Goal: Navigation & Orientation: Find specific page/section

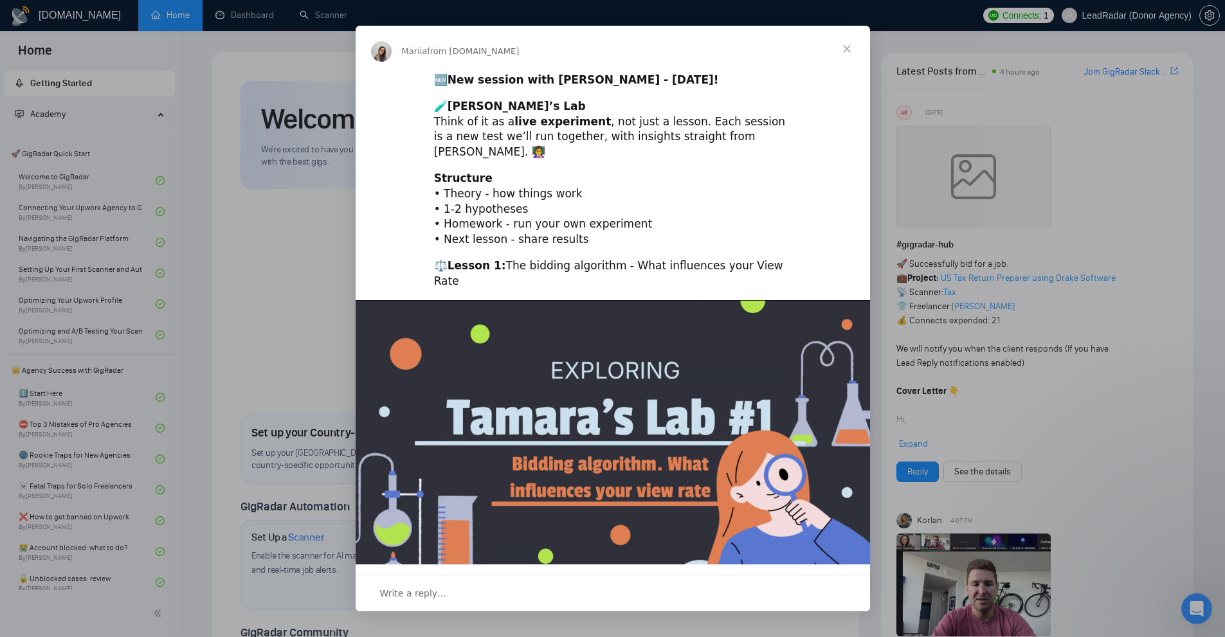
click at [1097, 86] on div "Intercom messenger" at bounding box center [612, 318] width 1225 height 637
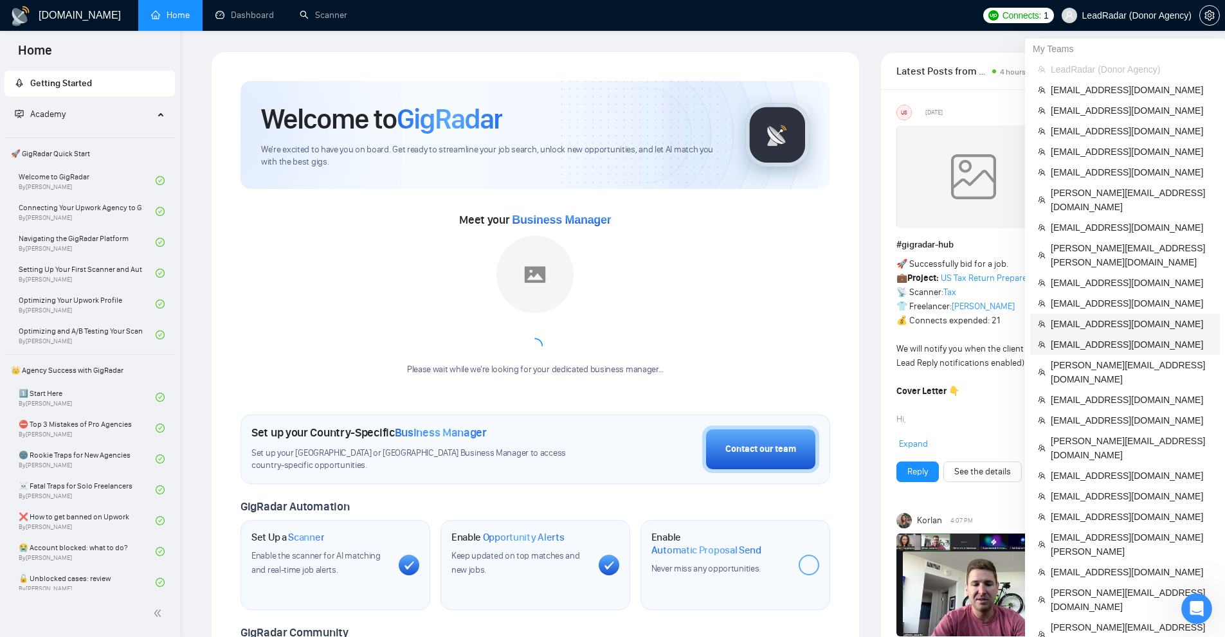
scroll to position [129, 0]
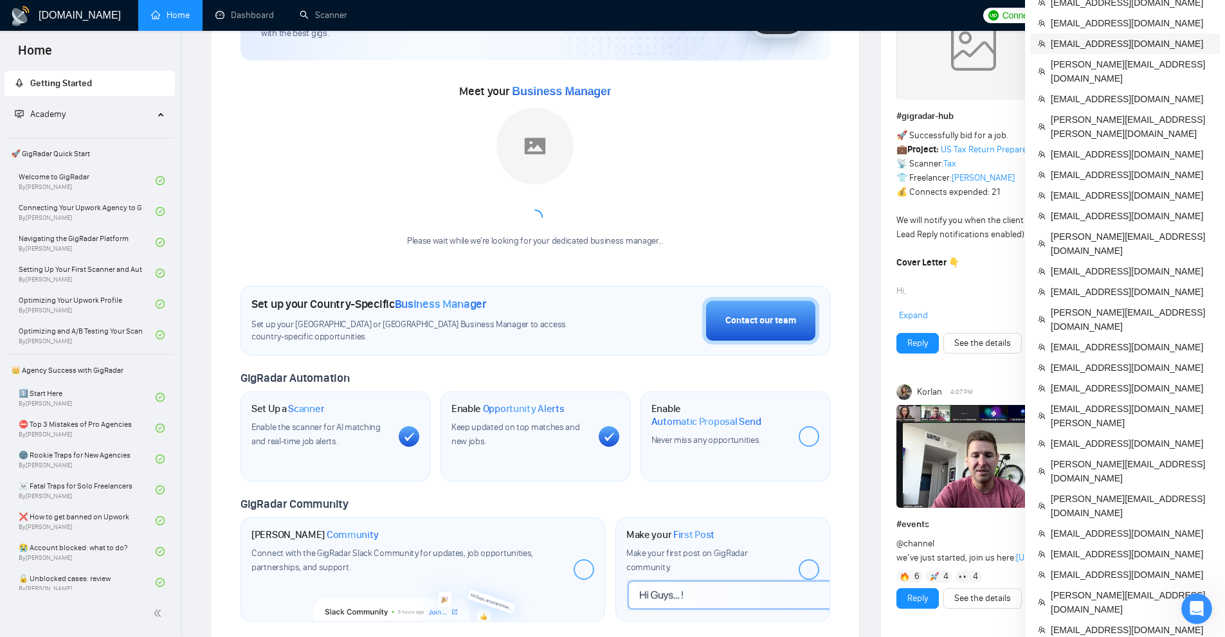
click at [1134, 42] on span "[EMAIL_ADDRESS][DOMAIN_NAME]" at bounding box center [1131, 44] width 161 height 14
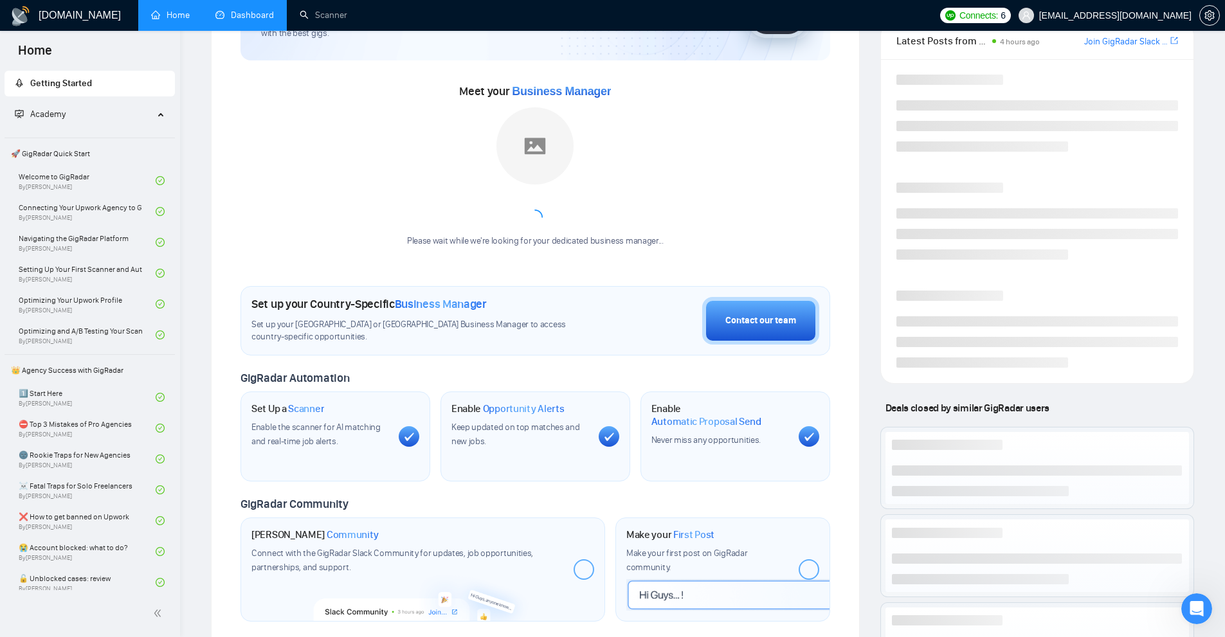
click at [252, 17] on link "Dashboard" at bounding box center [244, 15] width 59 height 11
